Goal: Information Seeking & Learning: Learn about a topic

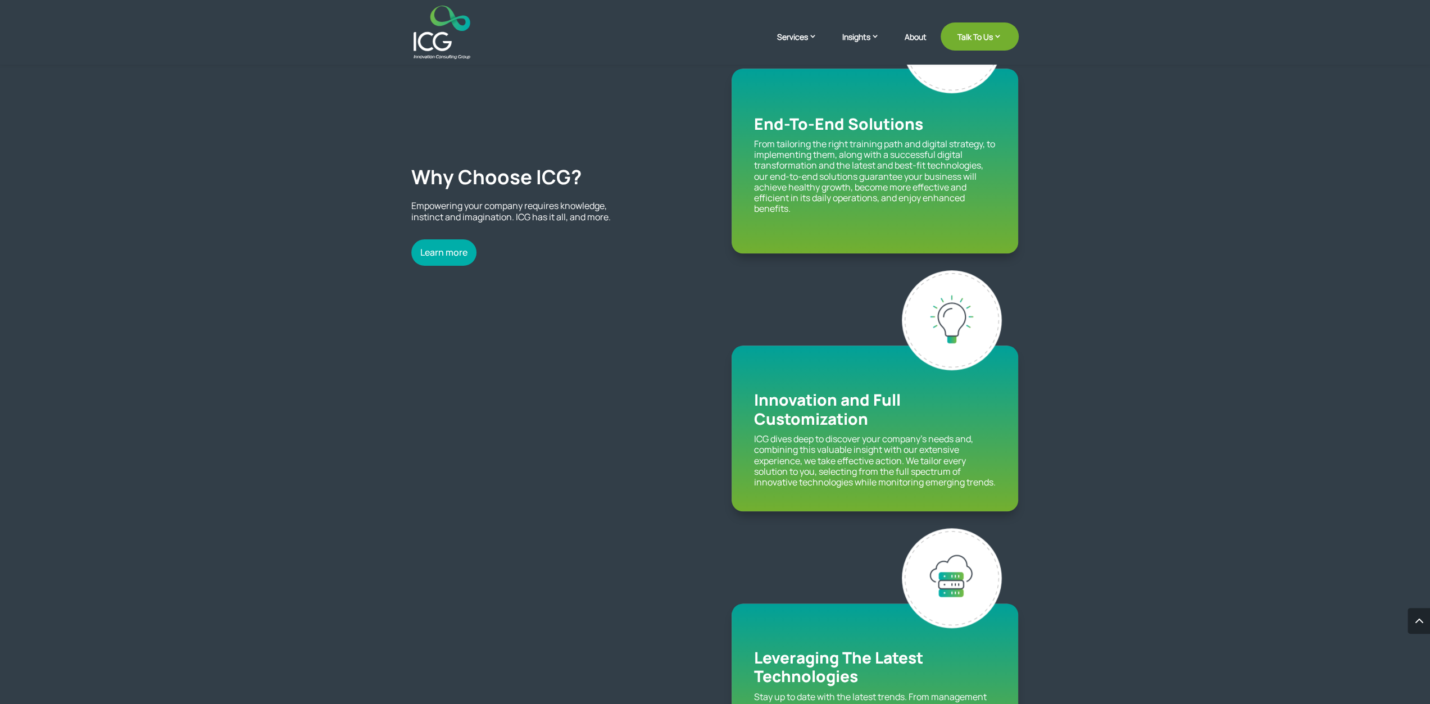
scroll to position [938, 0]
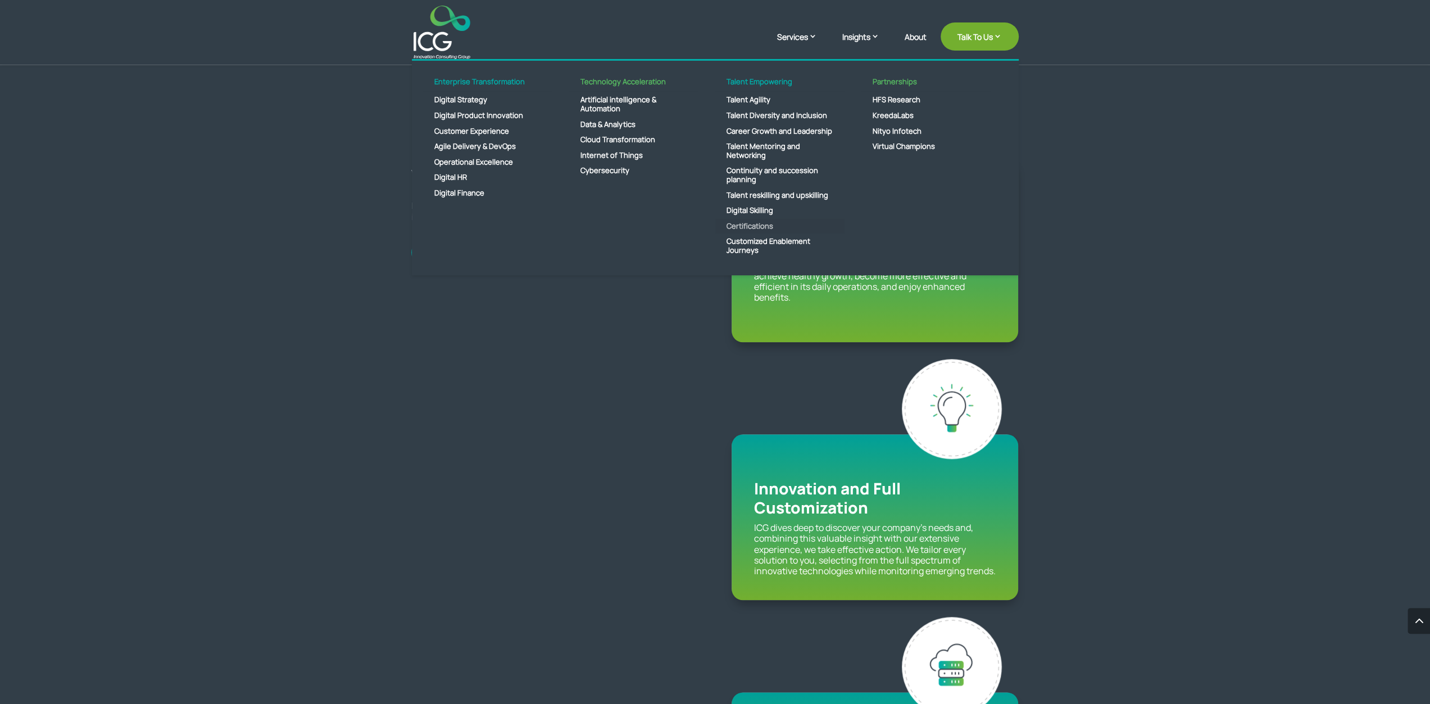
click at [710, 226] on link "Certifications" at bounding box center [780, 227] width 129 height 16
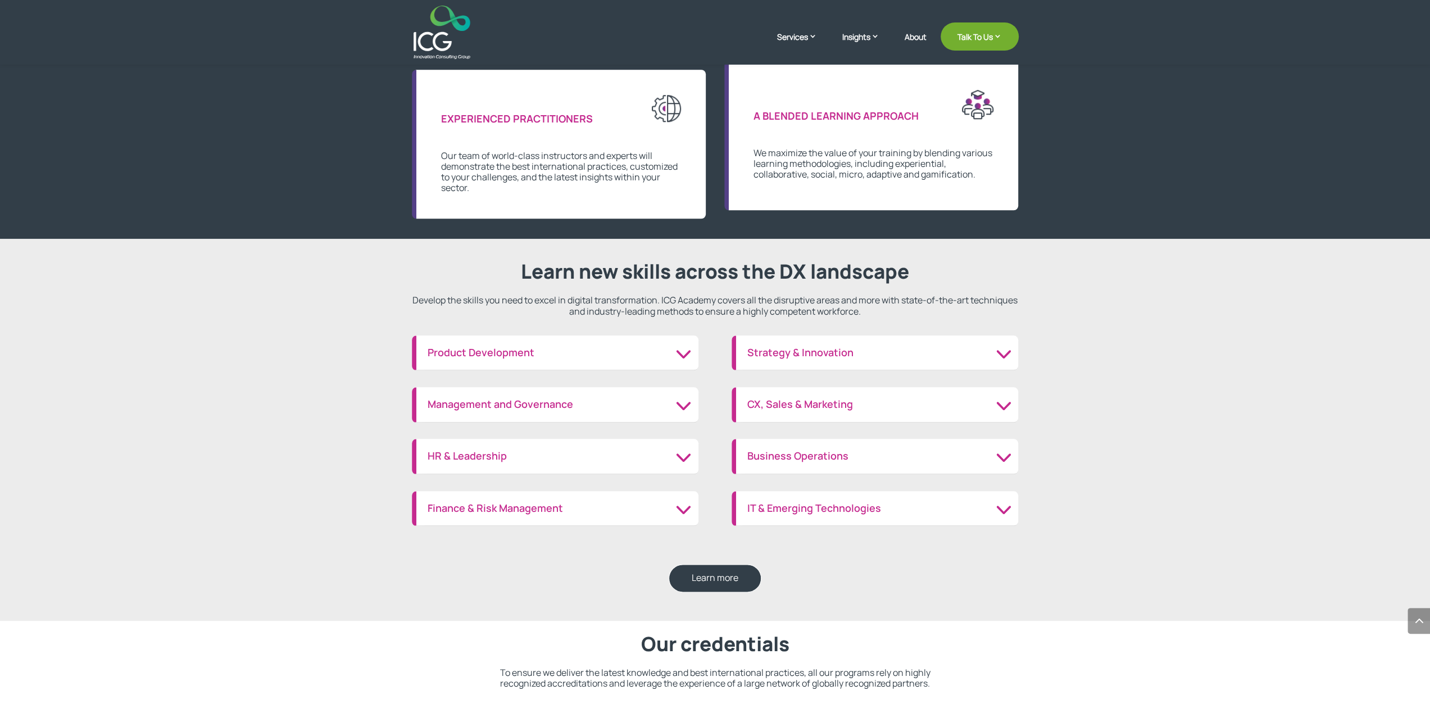
scroll to position [1065, 0]
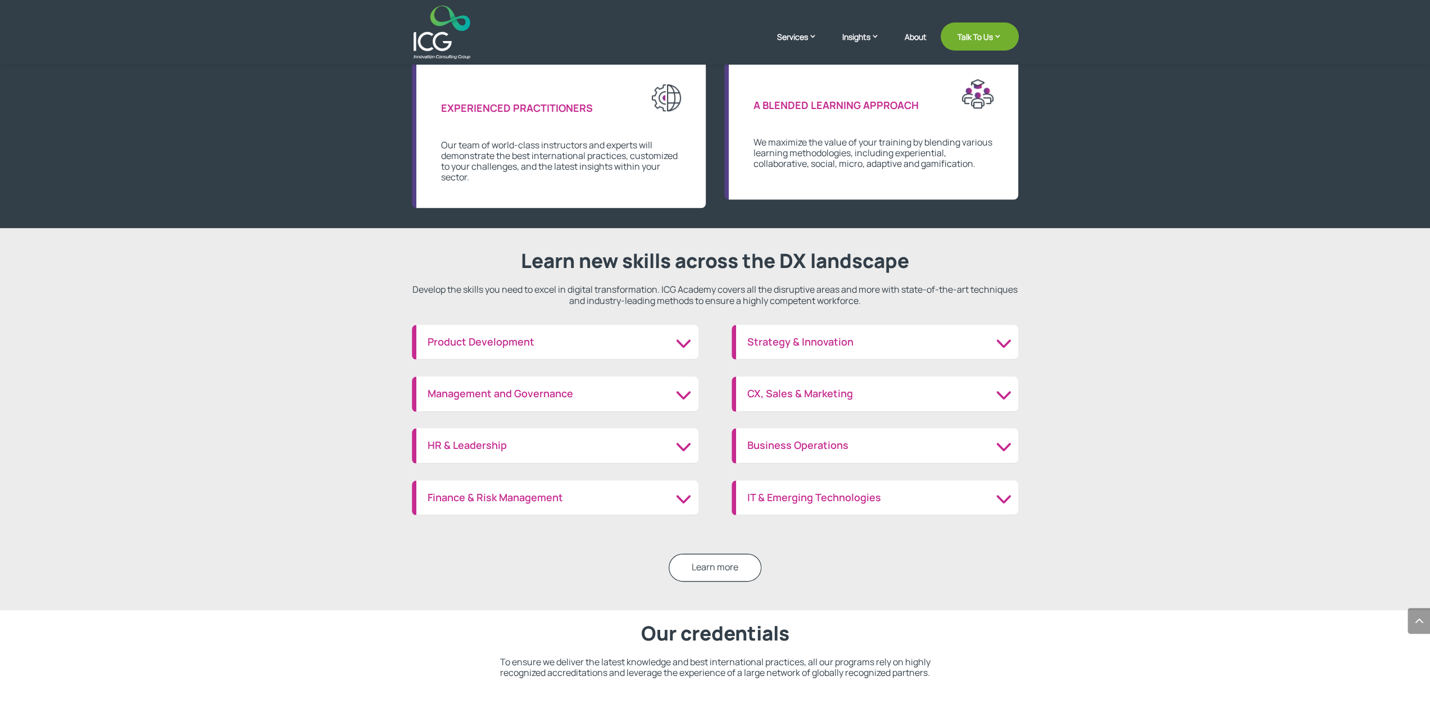
click at [712, 571] on link "Learn more" at bounding box center [715, 568] width 93 height 28
click at [683, 395] on h3 "Management and Governance" at bounding box center [558, 394] width 260 height 12
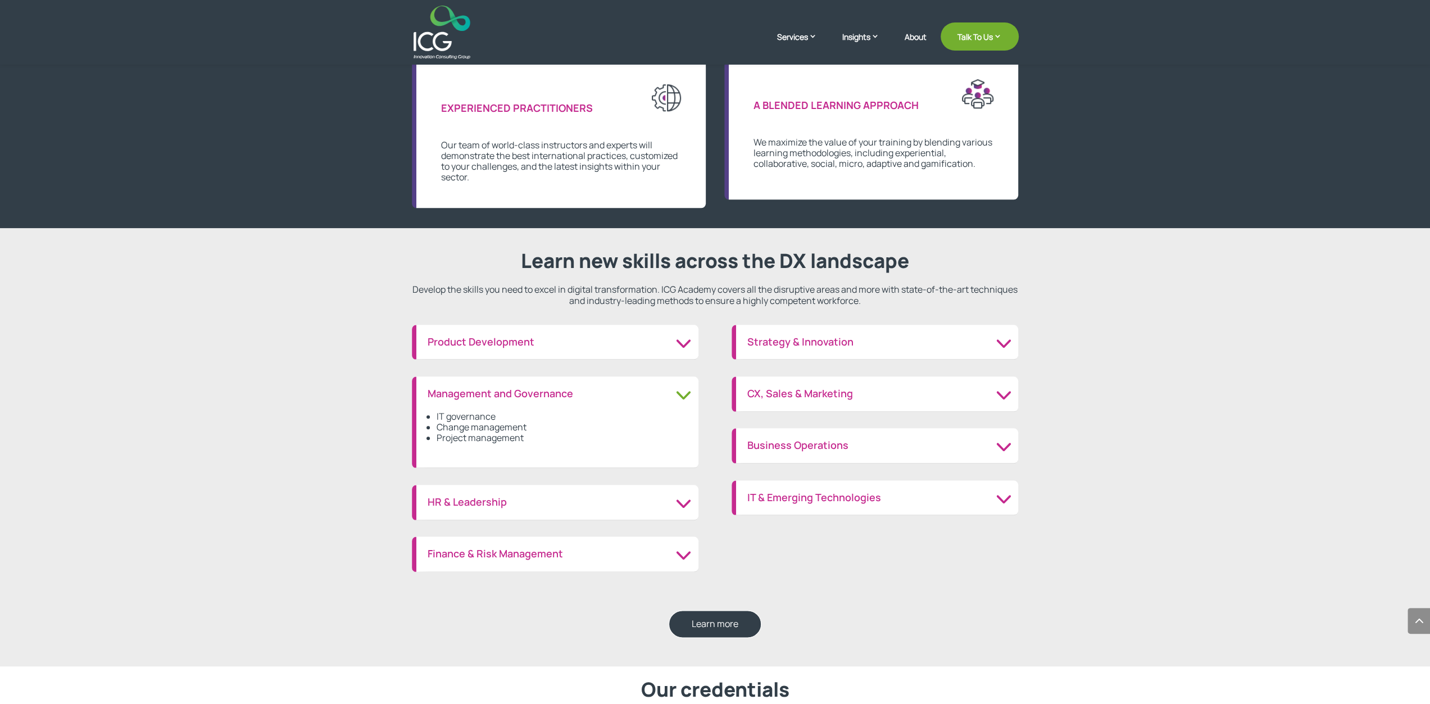
click at [683, 393] on h3 "Management and Governance" at bounding box center [558, 394] width 260 height 12
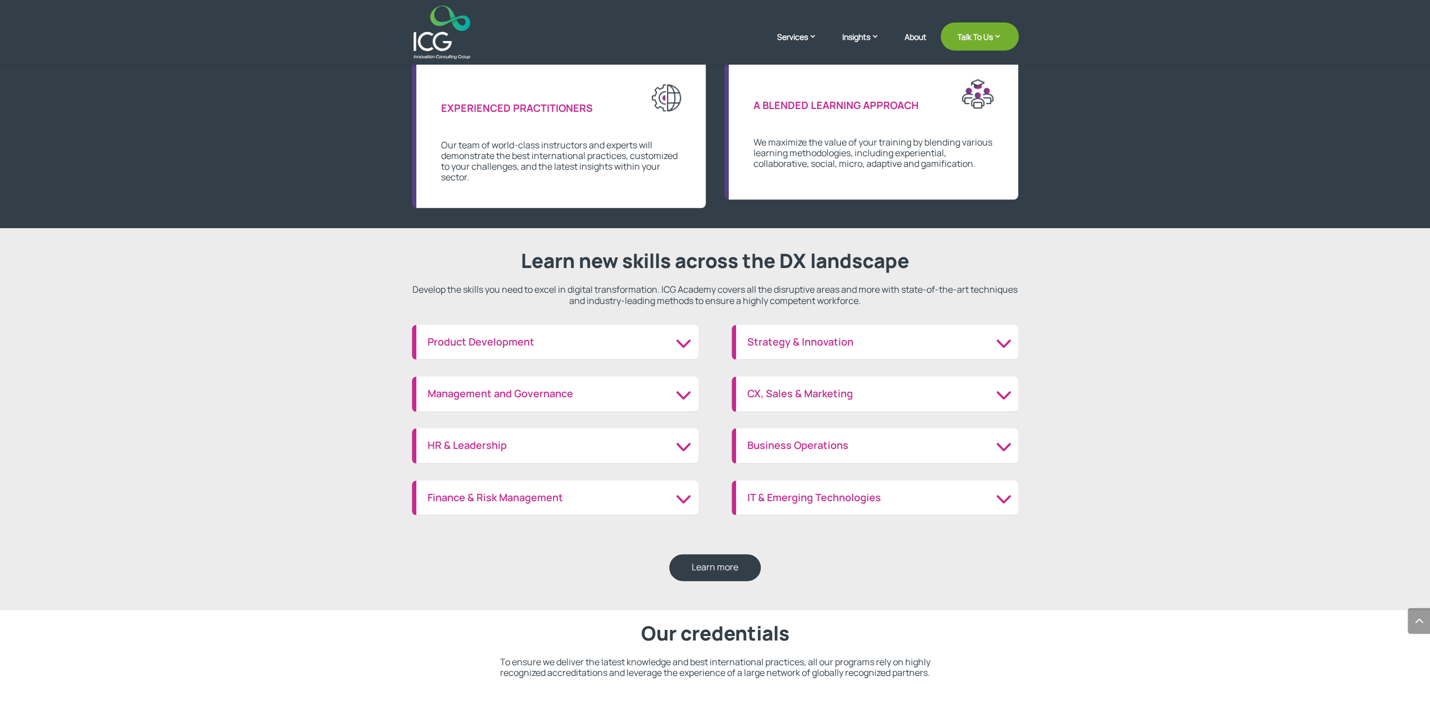
click at [680, 345] on h3 "Product Development" at bounding box center [558, 342] width 260 height 12
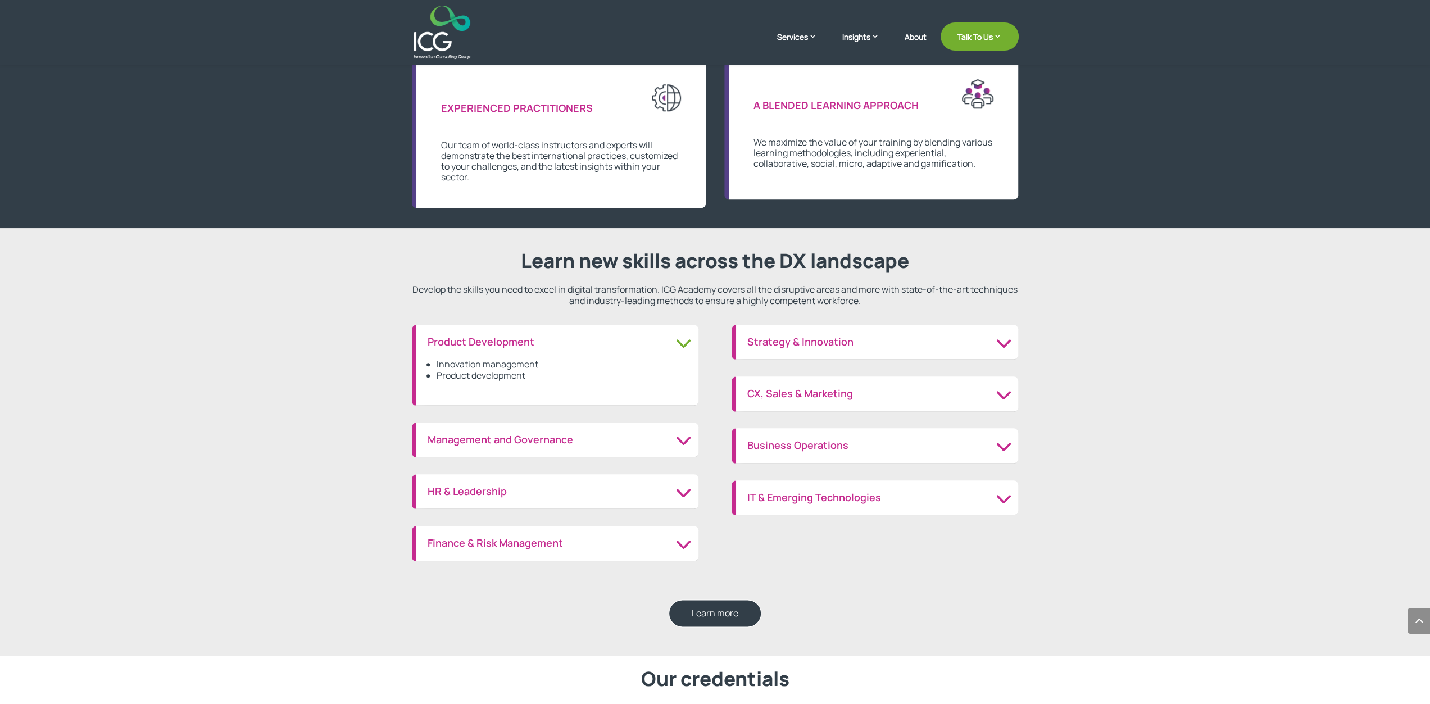
click at [680, 345] on h3 "Product Development" at bounding box center [558, 342] width 260 height 12
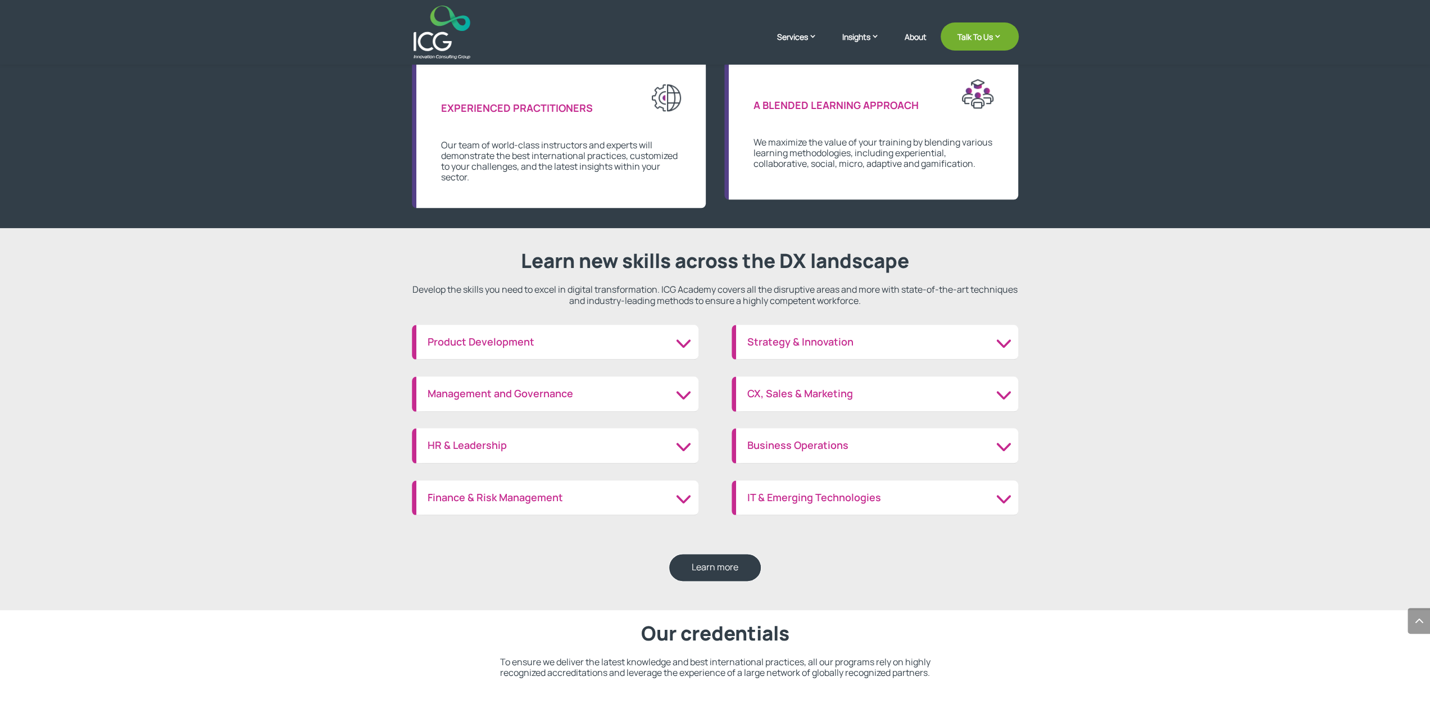
click at [1007, 344] on h3 "Strategy & Innovation" at bounding box center [878, 342] width 260 height 12
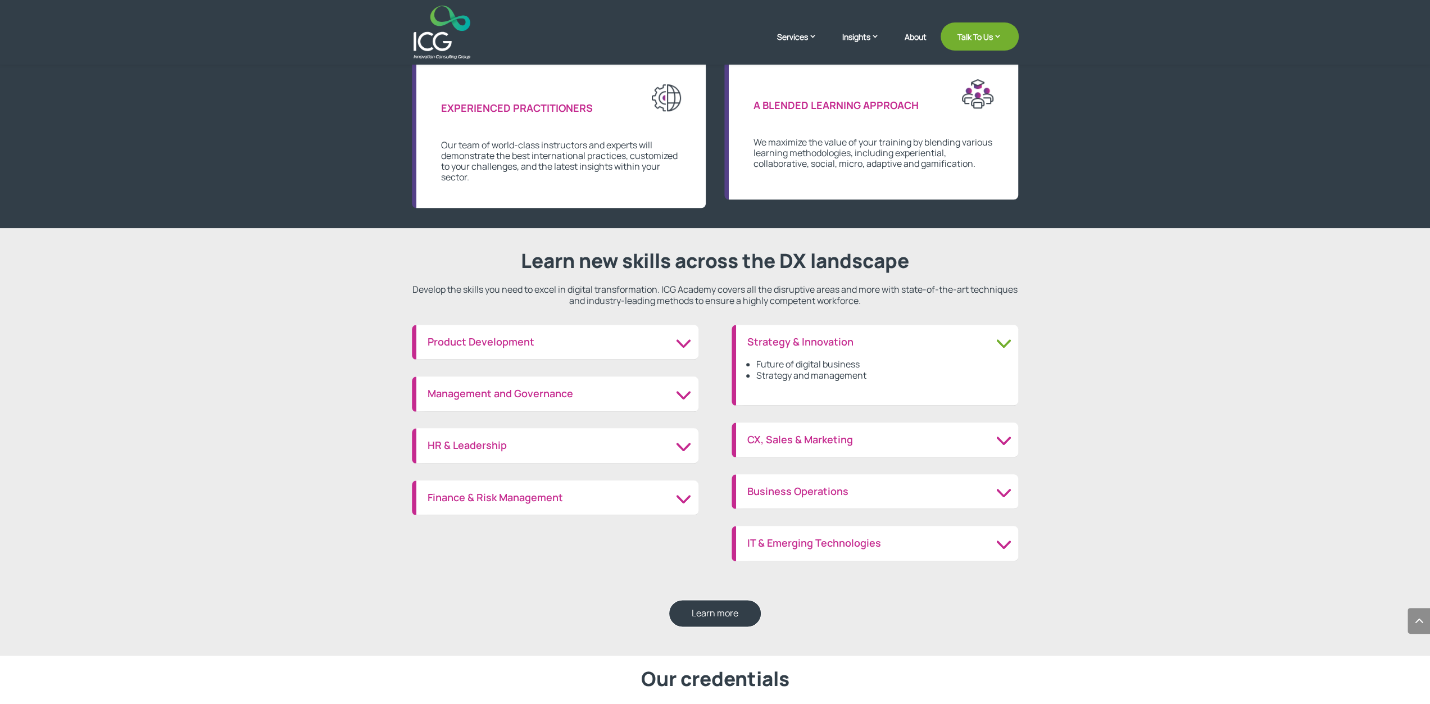
click at [687, 452] on h3 "HR & Leadership" at bounding box center [558, 446] width 260 height 12
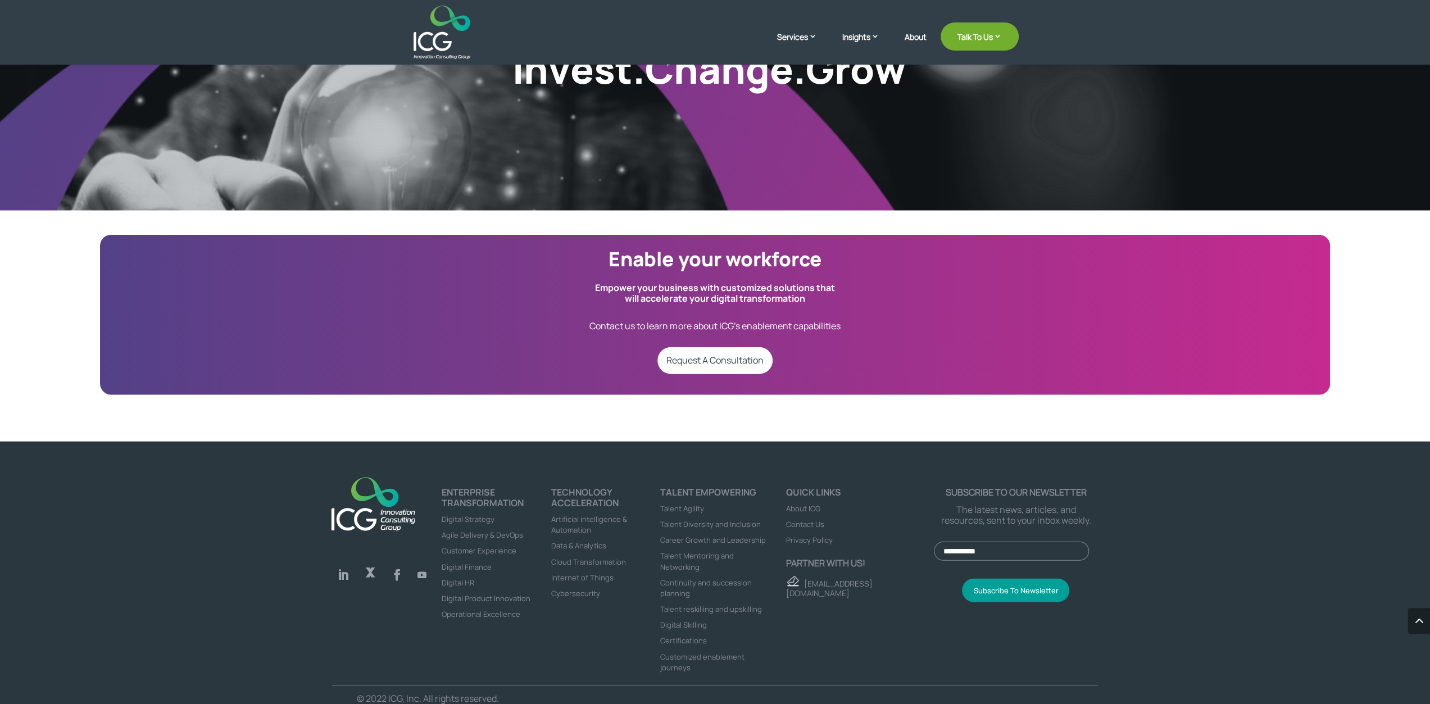
scroll to position [2510, 0]
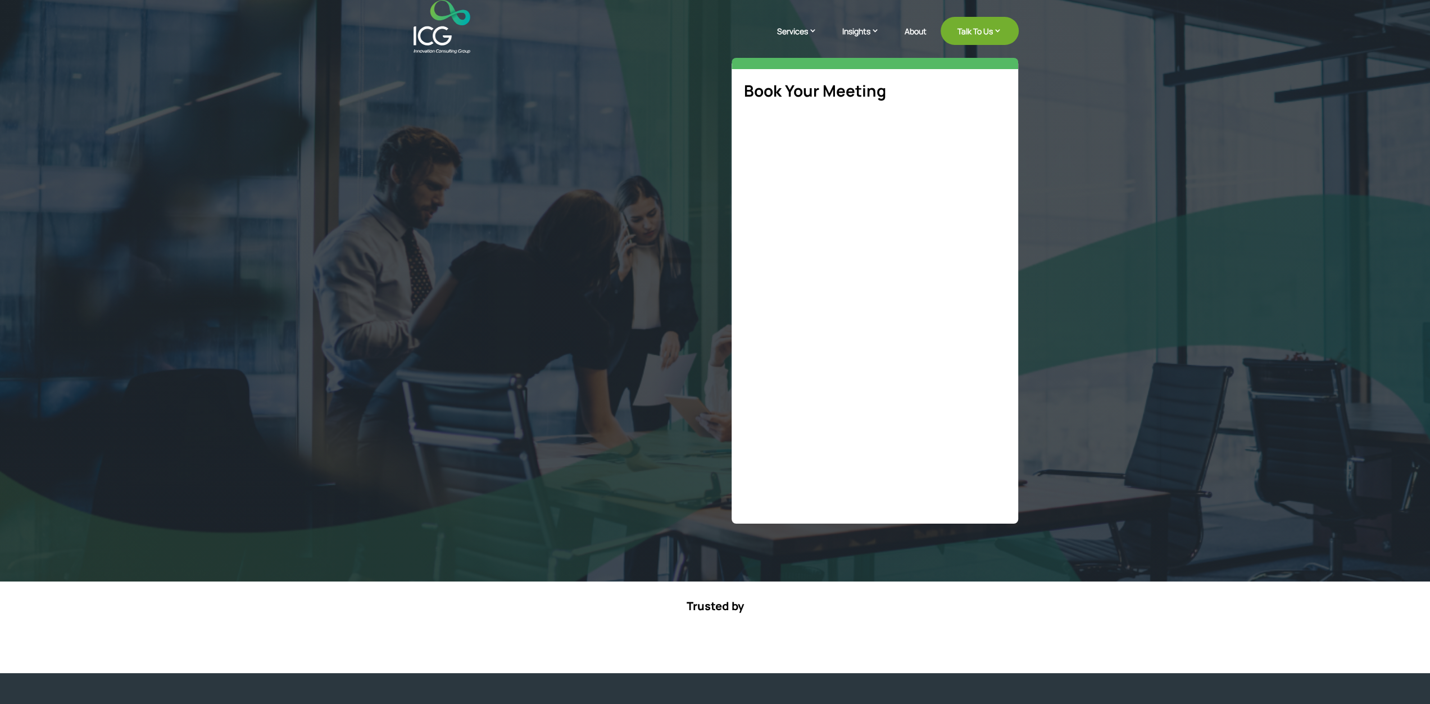
select select "**"
